Goal: Task Accomplishment & Management: Manage account settings

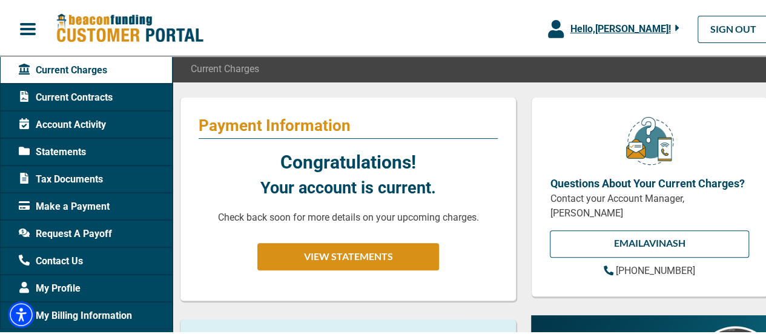
scroll to position [107, 0]
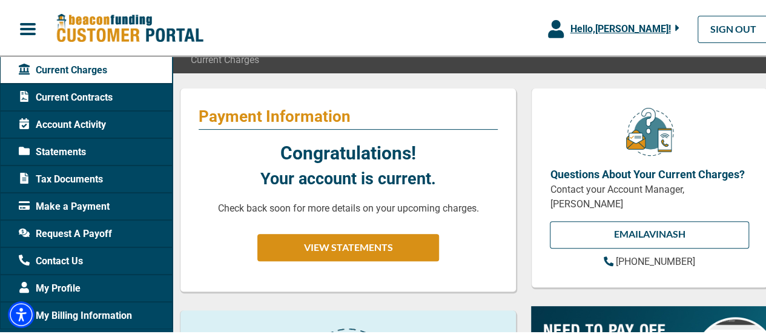
click at [54, 261] on span "Contact Us" at bounding box center [51, 259] width 64 height 15
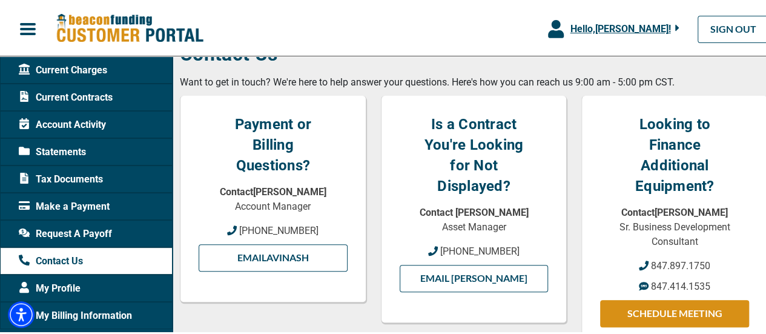
scroll to position [154, 0]
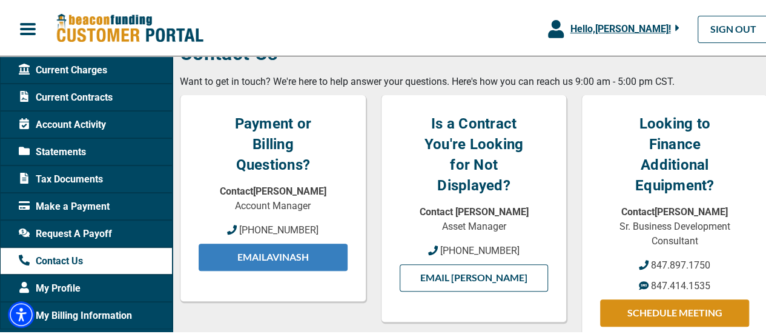
click at [265, 256] on link "Email Avinash" at bounding box center [273, 255] width 149 height 27
click at [287, 256] on link "Email Avinash" at bounding box center [273, 255] width 149 height 27
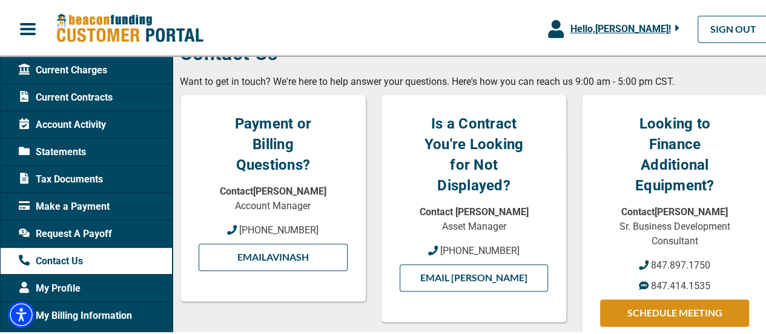
click at [250, 308] on div "Payment or Billing Questions? Contact [PERSON_NAME] Account Manager [PHONE_NUMB…" at bounding box center [273, 253] width 201 height 320
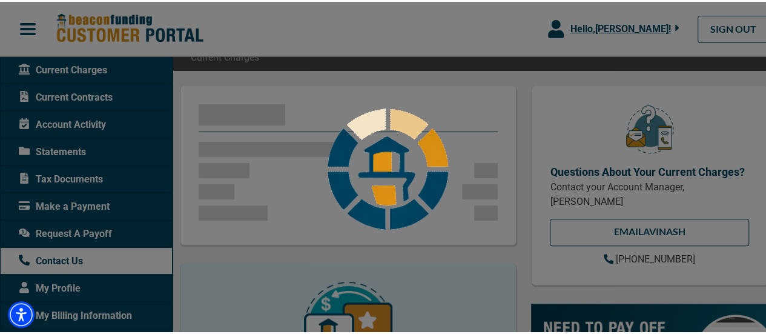
scroll to position [107, 0]
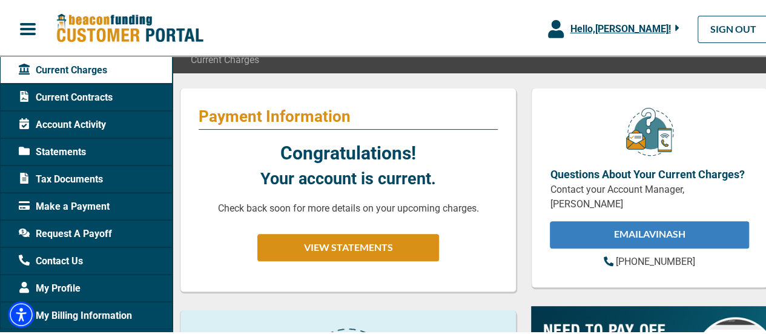
click at [638, 233] on link "EMAIL Avinash" at bounding box center [649, 232] width 199 height 27
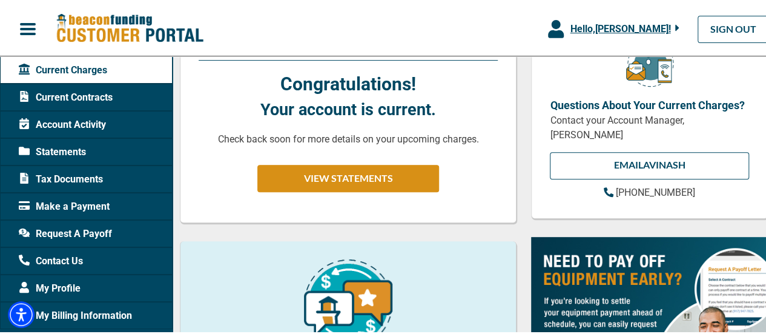
scroll to position [176, 0]
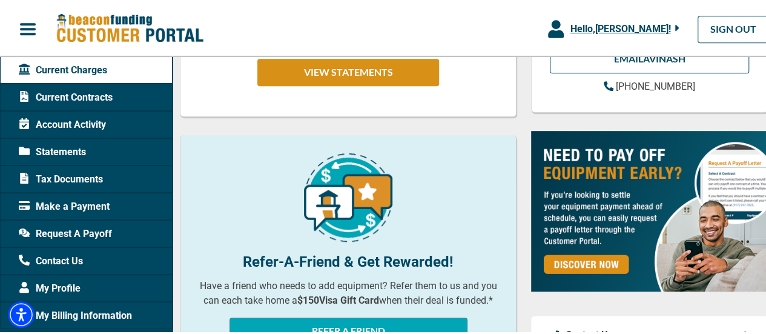
click at [106, 307] on span "My Billing Information" at bounding box center [75, 313] width 113 height 15
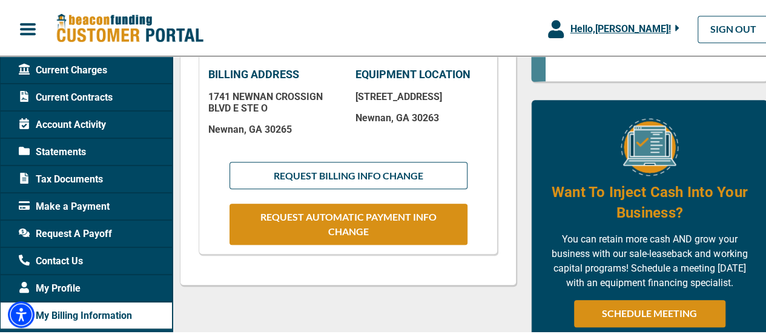
scroll to position [335, 0]
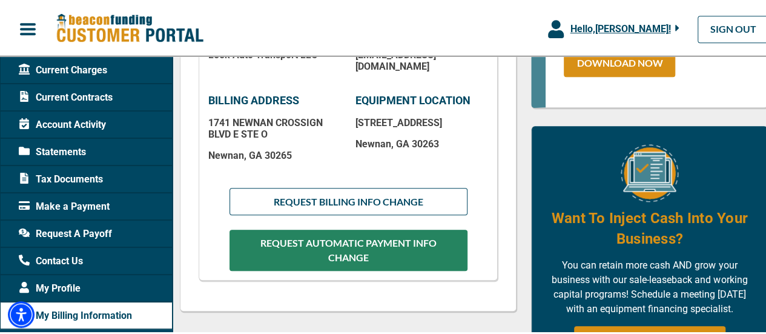
click at [333, 240] on button "REQUEST AUTOMATIC PAYMENT INFO CHANGE" at bounding box center [348, 248] width 238 height 41
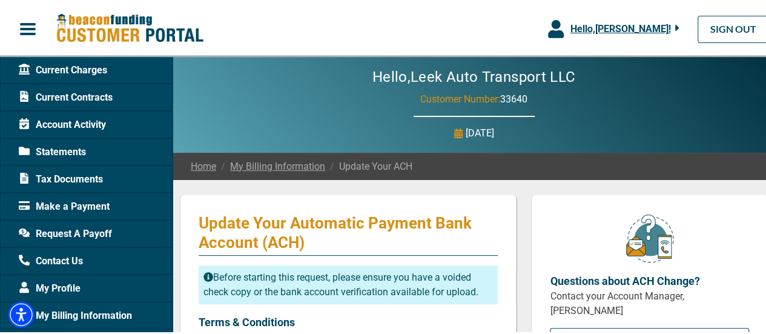
checkbox input "true"
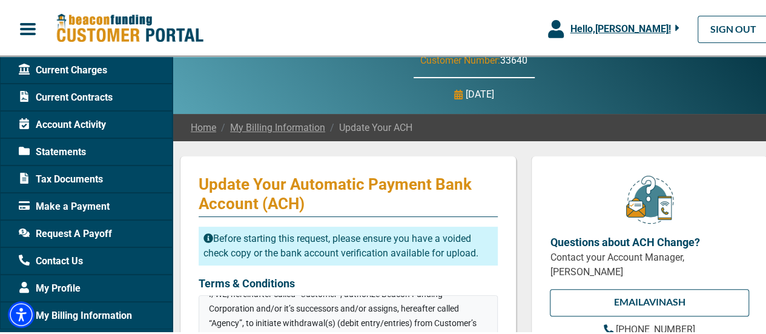
scroll to position [36, 0]
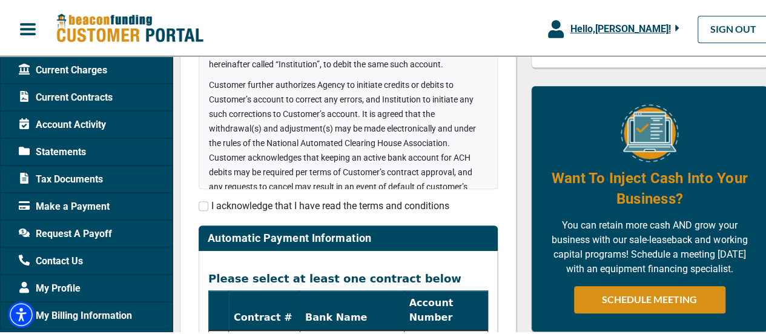
scroll to position [335, 0]
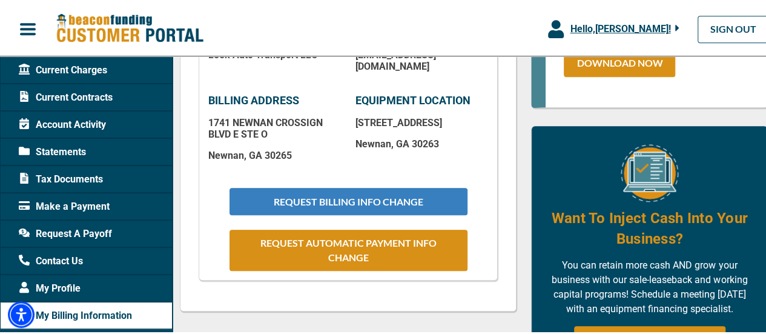
click at [358, 201] on button "REQUEST BILLING INFO CHANGE" at bounding box center [348, 199] width 238 height 27
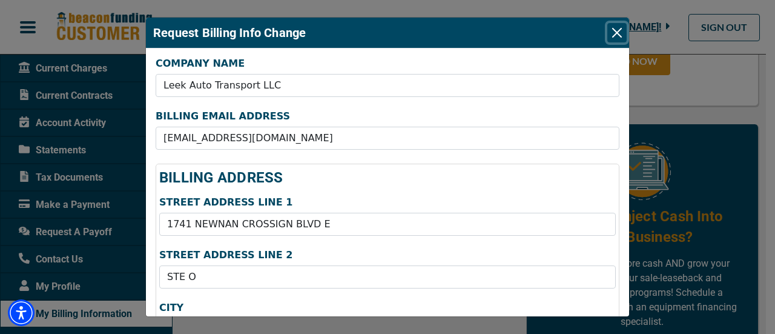
click at [623, 30] on button "Close" at bounding box center [616, 32] width 19 height 19
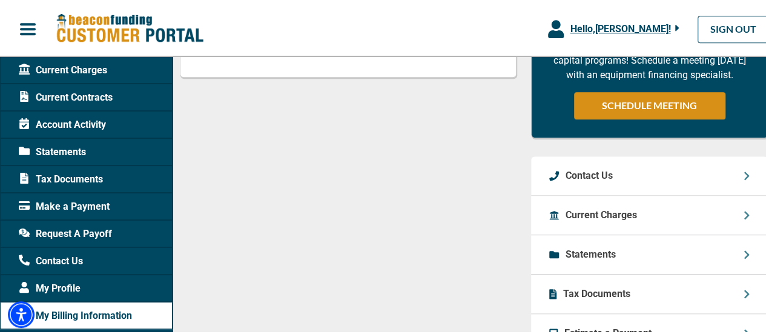
scroll to position [627, 0]
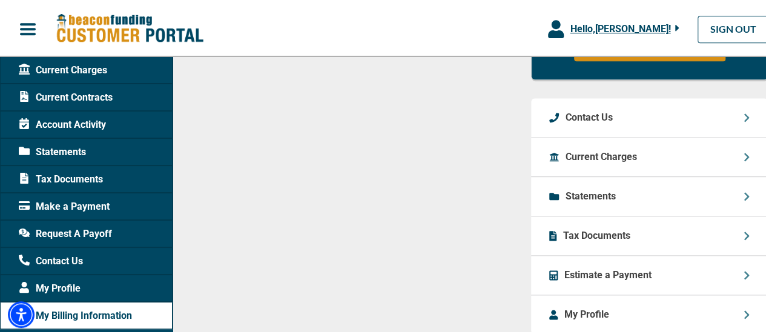
click at [584, 123] on p "Contact Us" at bounding box center [588, 115] width 47 height 15
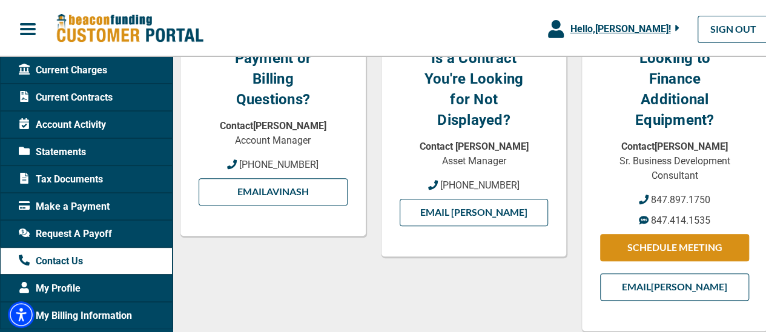
scroll to position [220, 0]
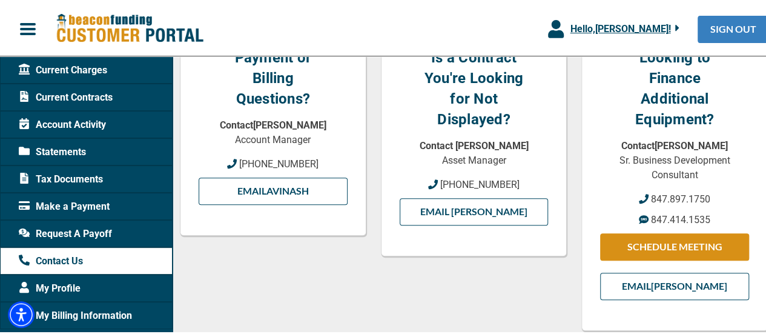
click at [712, 22] on link "SIGN OUT" at bounding box center [732, 27] width 71 height 27
